Goal: Task Accomplishment & Management: Manage account settings

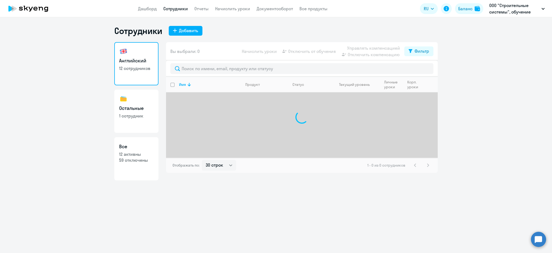
select select "30"
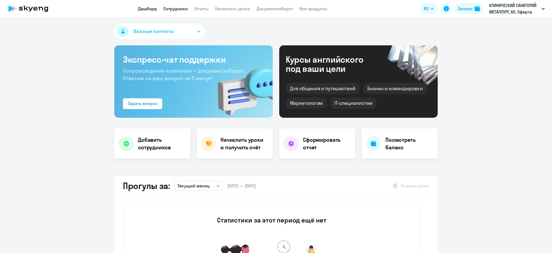
click at [179, 7] on link "Сотрудники" at bounding box center [175, 8] width 25 height 5
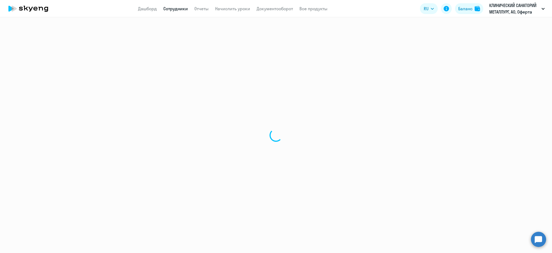
select select "30"
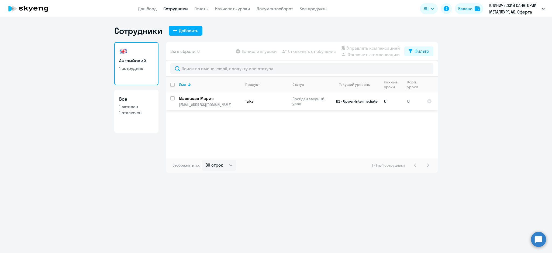
click at [230, 99] on p "Маевская Мария" at bounding box center [209, 98] width 61 height 6
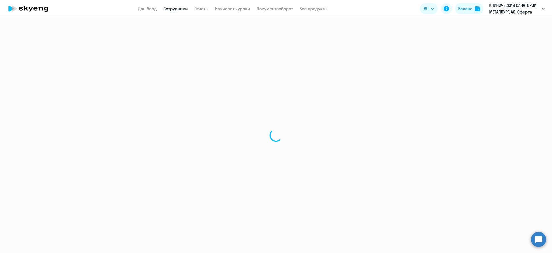
select select "english"
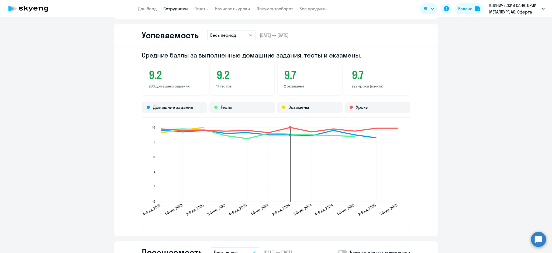
scroll to position [660, 0]
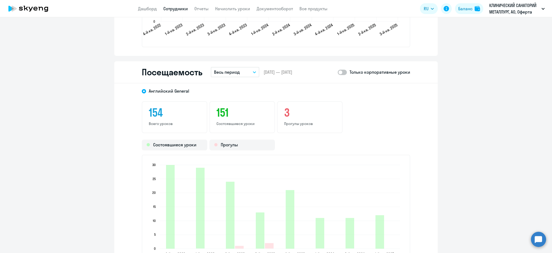
click at [342, 74] on label at bounding box center [342, 72] width 9 height 6
click at [338, 72] on input "checkbox" at bounding box center [338, 72] width 0 height 0
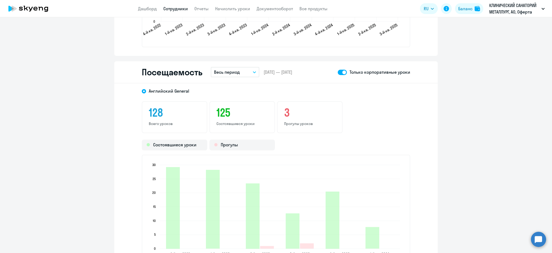
click at [338, 70] on span at bounding box center [342, 72] width 9 height 5
click at [338, 72] on input "checkbox" at bounding box center [338, 72] width 0 height 0
checkbox input "false"
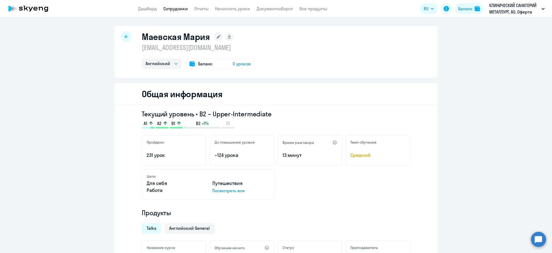
select select "english"
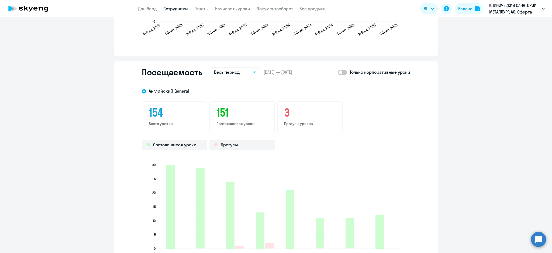
click at [342, 71] on span at bounding box center [342, 72] width 9 height 5
click at [338, 72] on input "checkbox" at bounding box center [338, 72] width 0 height 0
checkbox input "true"
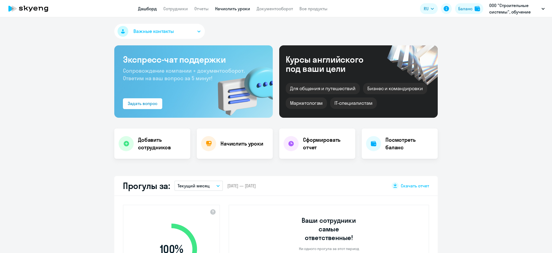
click at [236, 8] on link "Начислить уроки" at bounding box center [232, 8] width 35 height 5
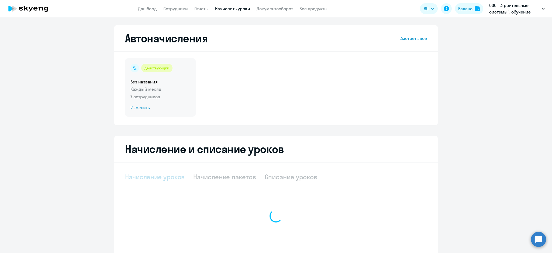
select select "10"
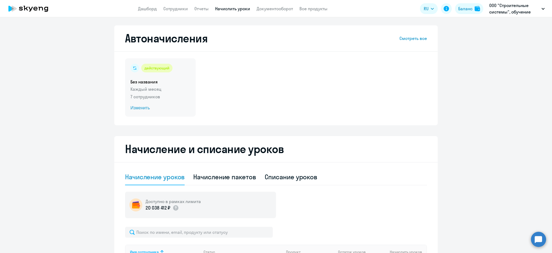
click at [159, 83] on h5 "Без названия" at bounding box center [160, 82] width 60 height 6
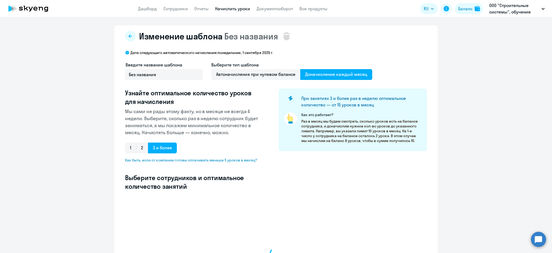
select select "10"
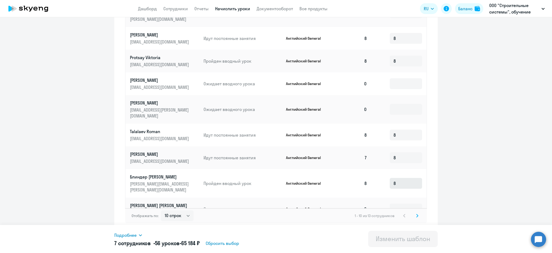
scroll to position [253, 0]
click at [397, 203] on input at bounding box center [406, 208] width 32 height 11
click at [416, 215] on icon at bounding box center [417, 215] width 2 height 4
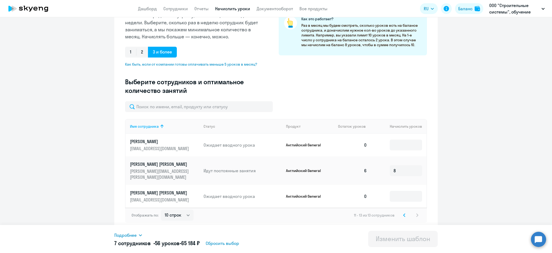
scroll to position [95, 0]
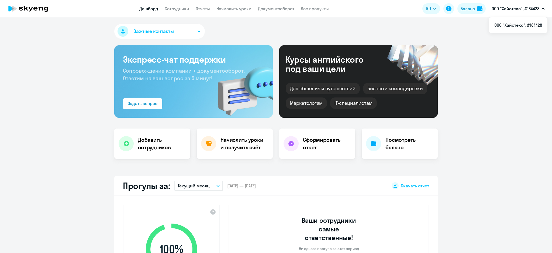
select select "30"
